Goal: Transaction & Acquisition: Obtain resource

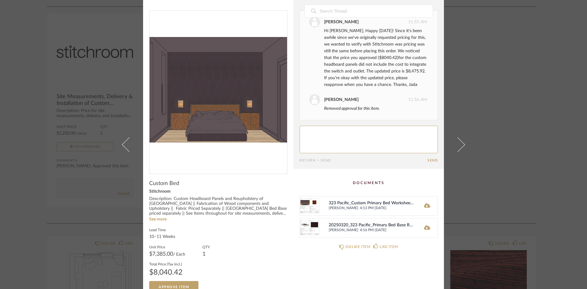
scroll to position [22, 0]
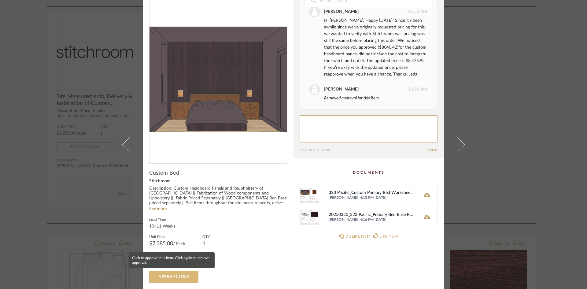
click at [180, 279] on button "Approve Item" at bounding box center [173, 276] width 49 height 12
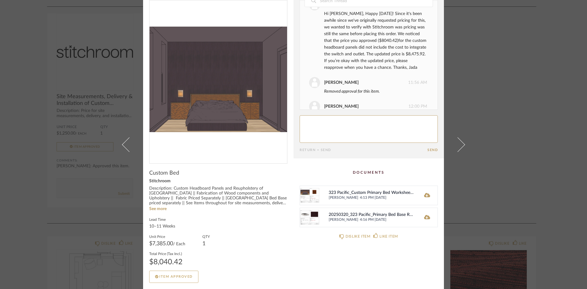
scroll to position [164, 0]
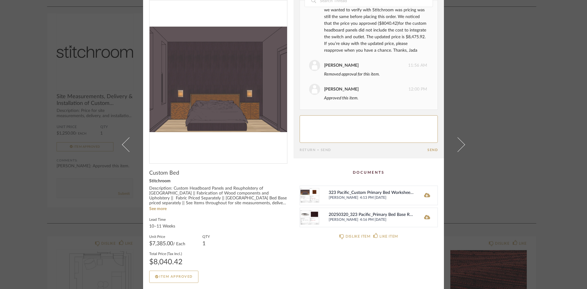
click at [305, 217] on img at bounding box center [310, 217] width 20 height 19
click at [27, 217] on div "× Date [DATE] [PERSON_NAME] 6:04 PM Hi [PERSON_NAME]! Here's the pricing for th…" at bounding box center [293, 144] width 587 height 289
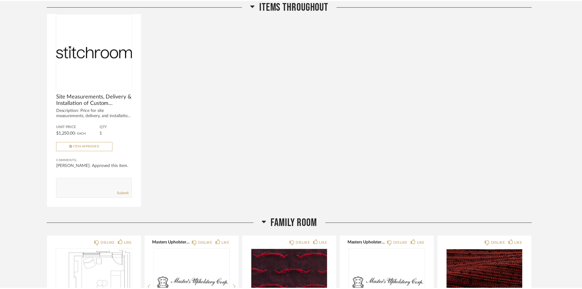
scroll to position [112, 0]
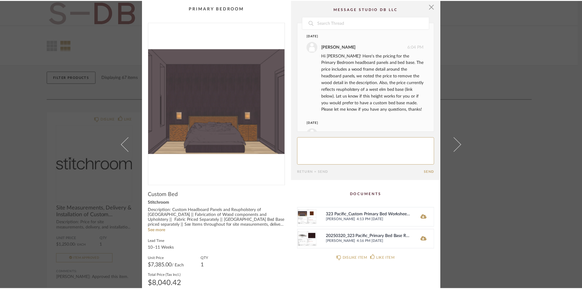
scroll to position [164, 0]
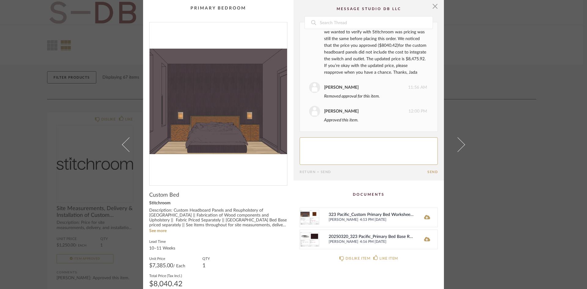
click at [370, 240] on span "4:16 PM [DATE]" at bounding box center [387, 241] width 55 height 5
click at [425, 239] on icon at bounding box center [427, 238] width 6 height 5
click at [530, 157] on div "× Date [DATE] [PERSON_NAME] 6:04 PM Hi [PERSON_NAME]! Here's the pricing for th…" at bounding box center [293, 144] width 587 height 289
